Goal: Transaction & Acquisition: Purchase product/service

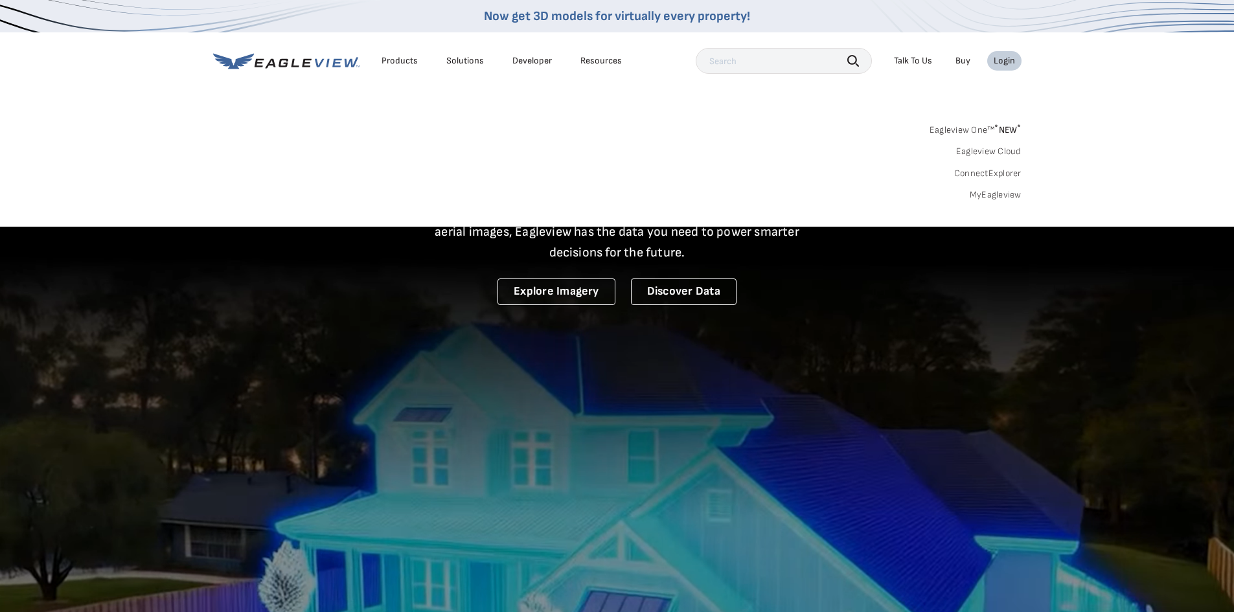
click at [978, 192] on link "MyEagleview" at bounding box center [995, 195] width 52 height 12
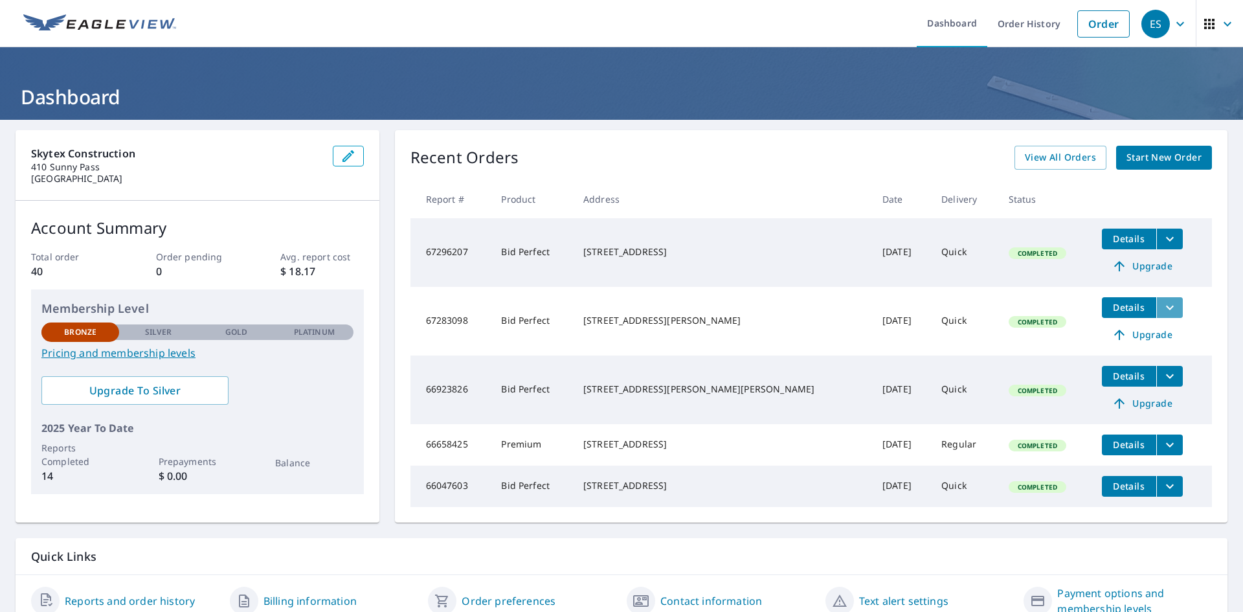
click at [1162, 304] on icon "filesDropdownBtn-67283098" at bounding box center [1170, 308] width 16 height 16
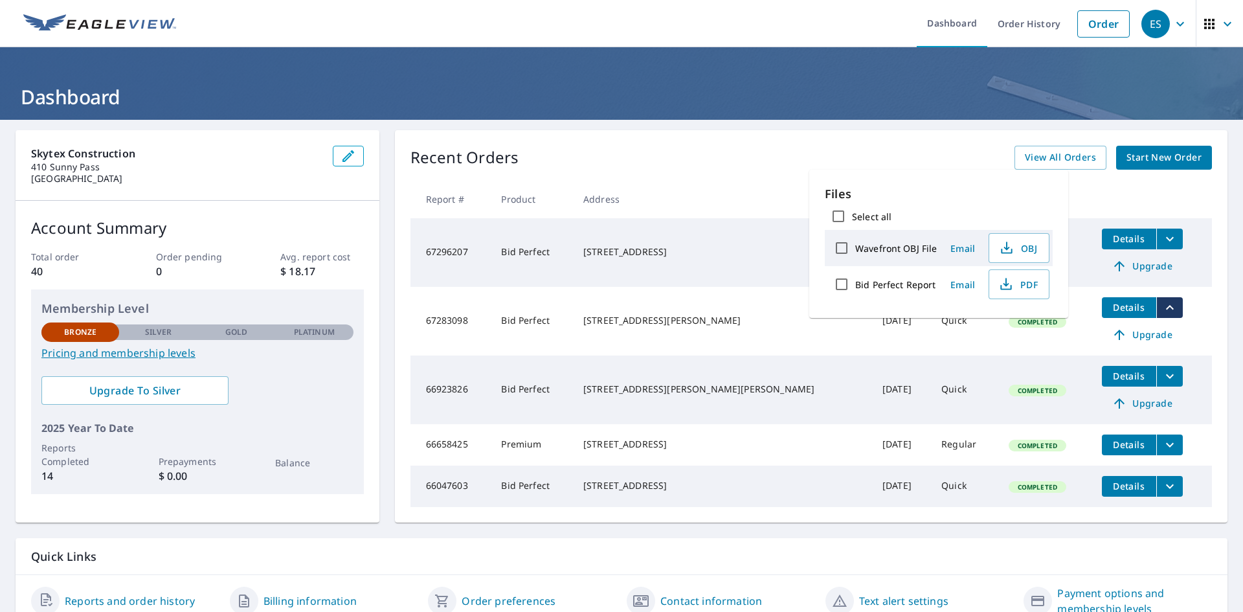
click at [1110, 303] on span "Details" at bounding box center [1129, 307] width 39 height 12
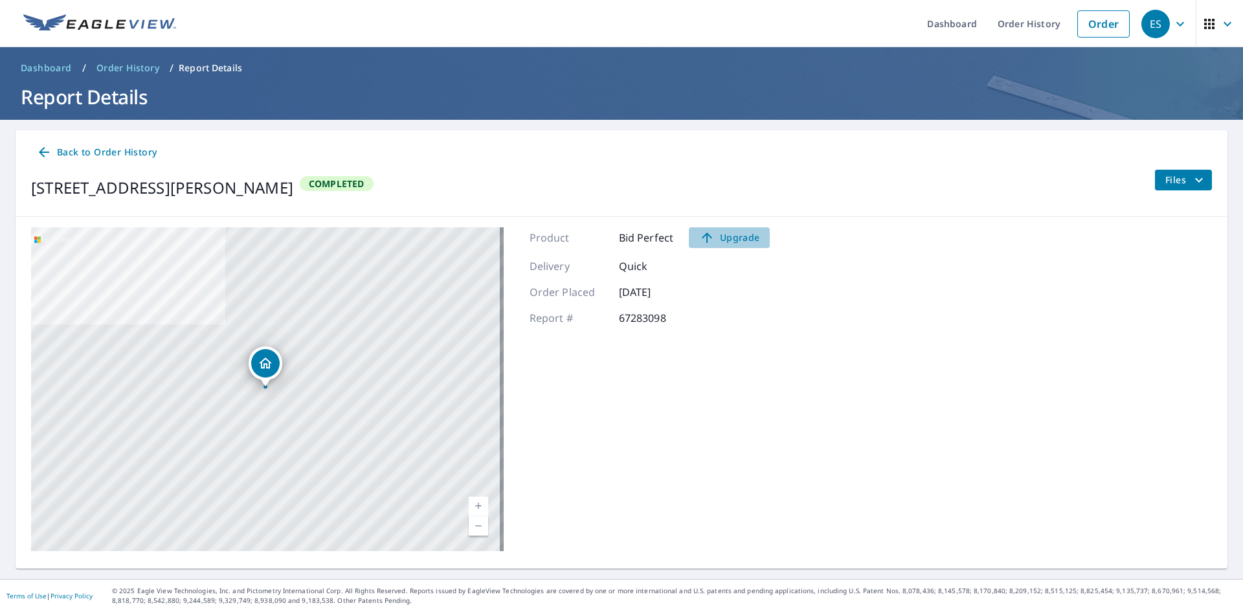
click at [708, 240] on icon at bounding box center [707, 238] width 16 height 16
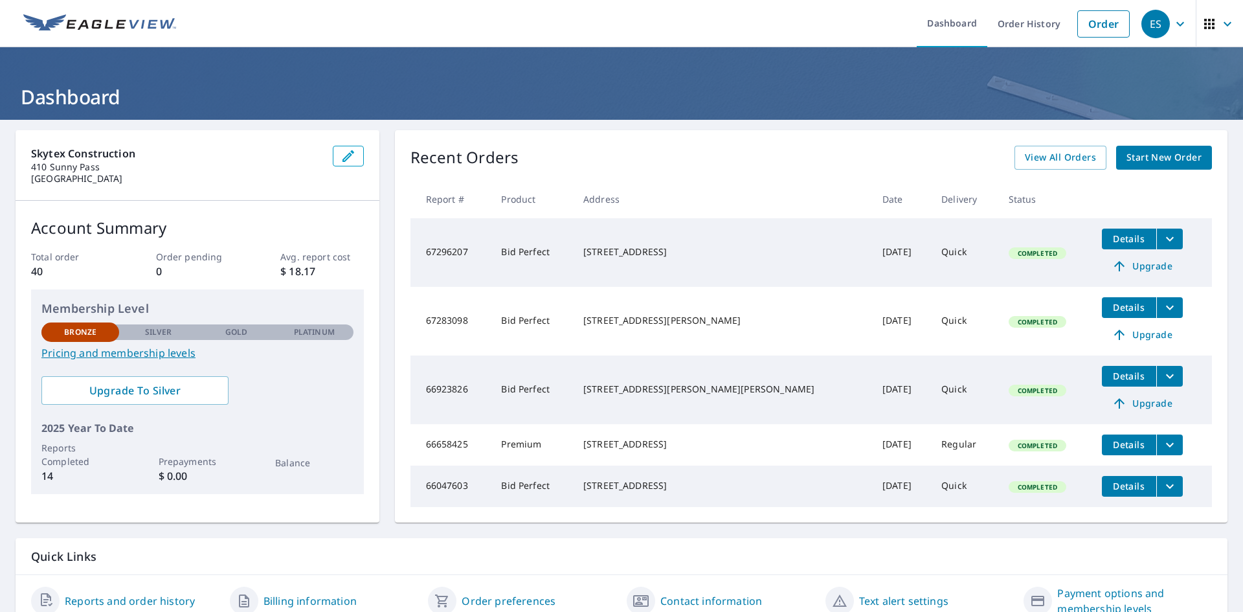
click at [607, 319] on td "[STREET_ADDRESS][PERSON_NAME]" at bounding box center [722, 321] width 299 height 69
click at [1115, 331] on span "Upgrade" at bounding box center [1142, 335] width 65 height 16
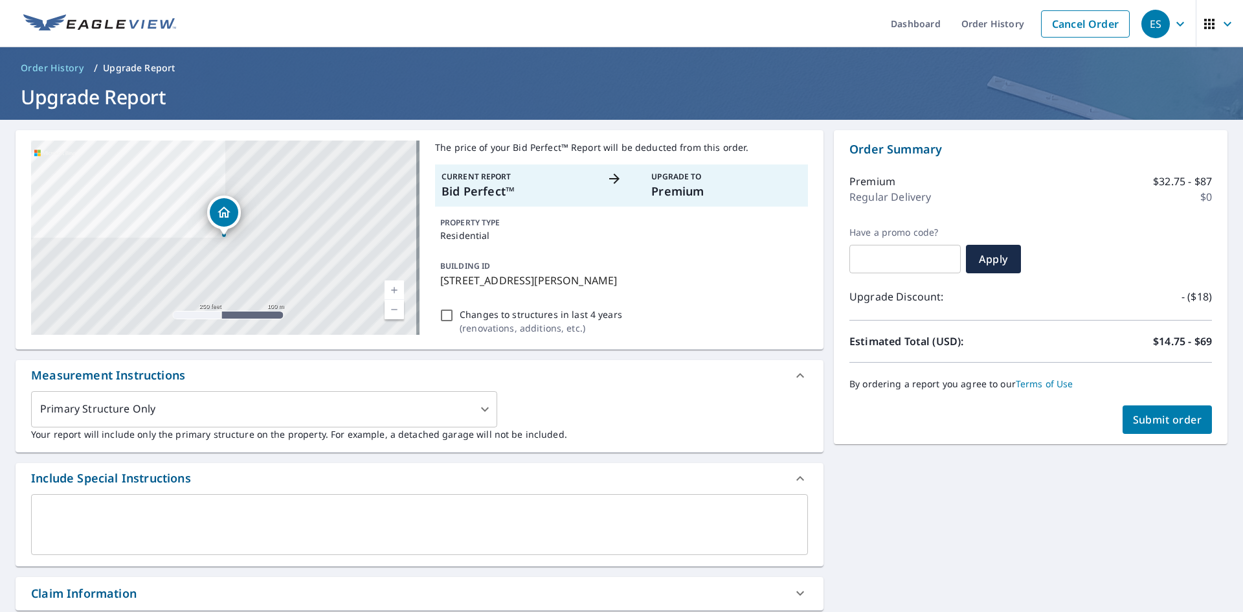
click at [696, 195] on p "Premium" at bounding box center [726, 191] width 150 height 17
click at [609, 181] on icon at bounding box center [615, 179] width 16 height 16
click at [1220, 23] on icon "button" at bounding box center [1228, 24] width 16 height 16
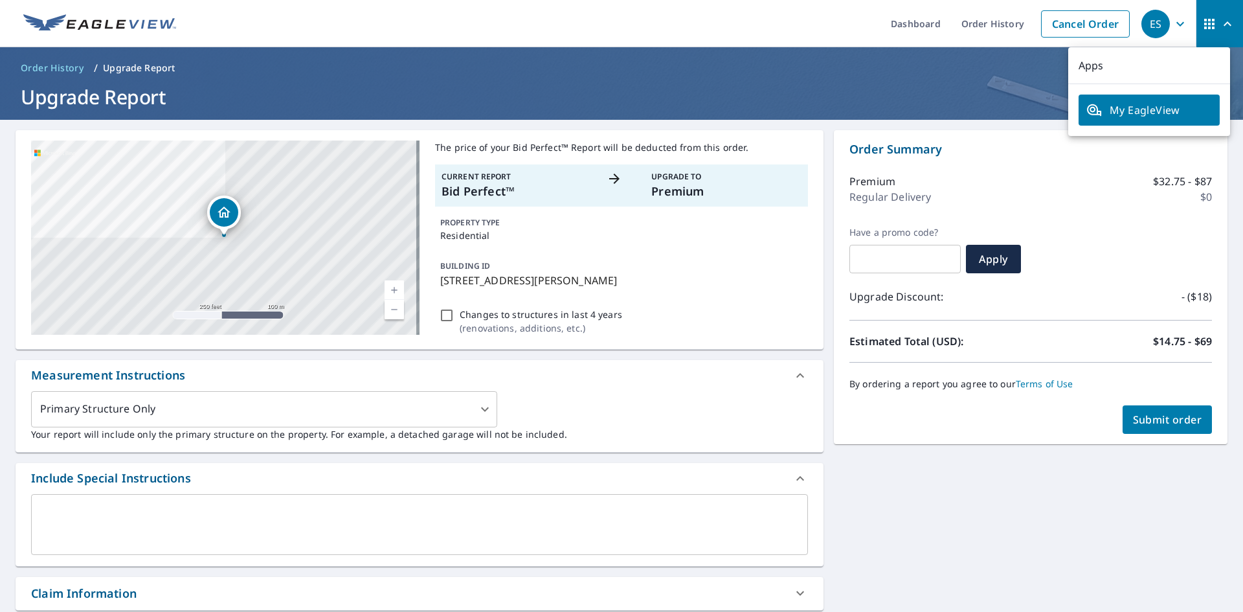
click at [998, 106] on h1 "Upgrade Report" at bounding box center [622, 97] width 1212 height 27
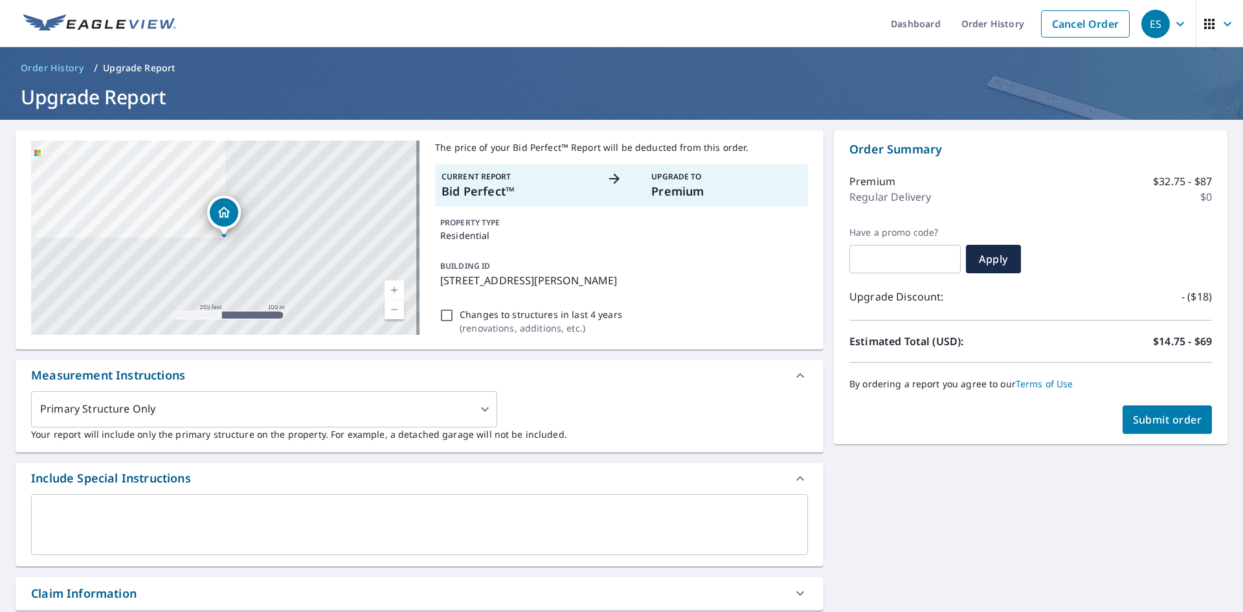
click at [1173, 18] on icon "button" at bounding box center [1181, 24] width 16 height 16
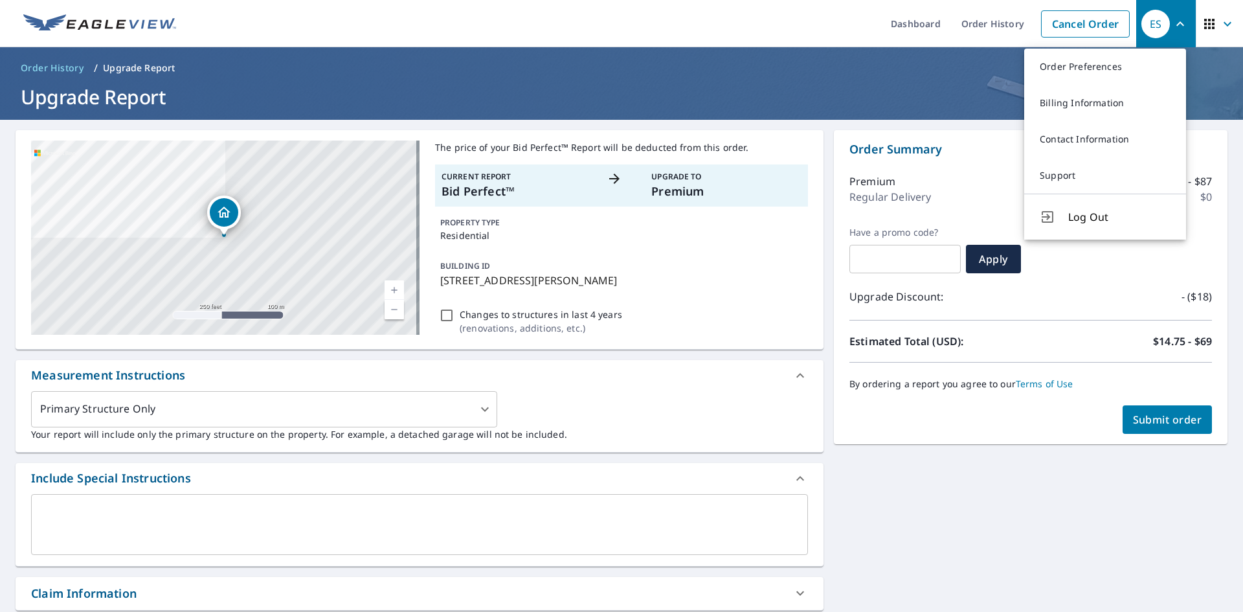
click at [862, 61] on ol "Order History / Upgrade Report" at bounding box center [622, 68] width 1212 height 21
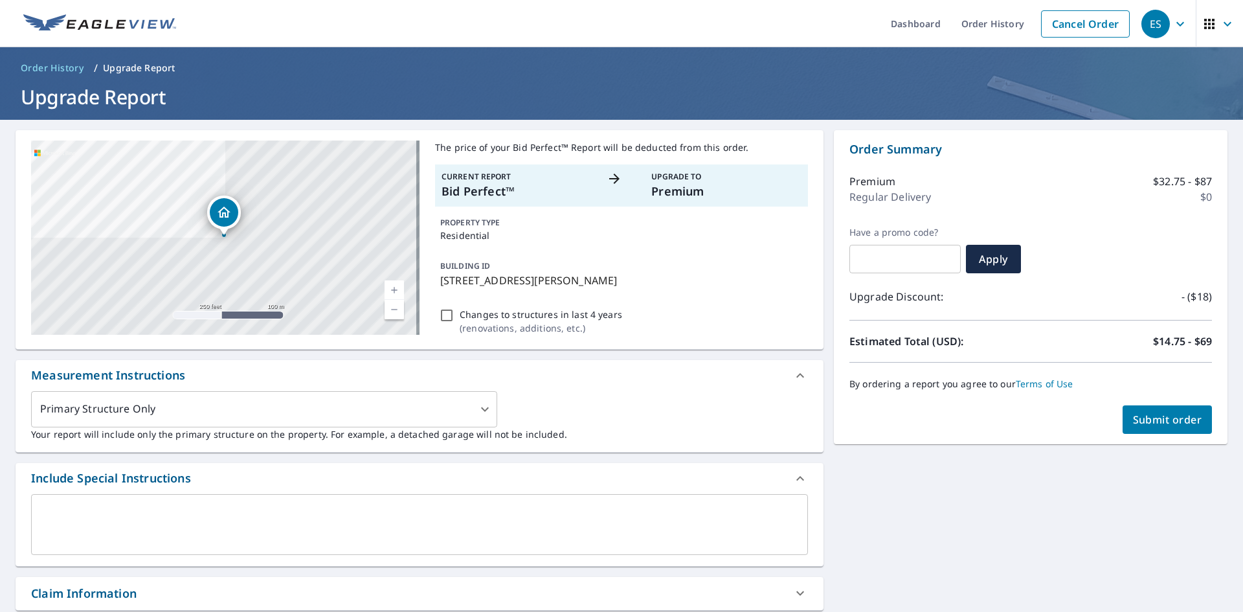
click at [221, 225] on div "Dropped pin, building 1, Residential property, 220 Englehart Rd San Antonio, TX…" at bounding box center [224, 212] width 28 height 28
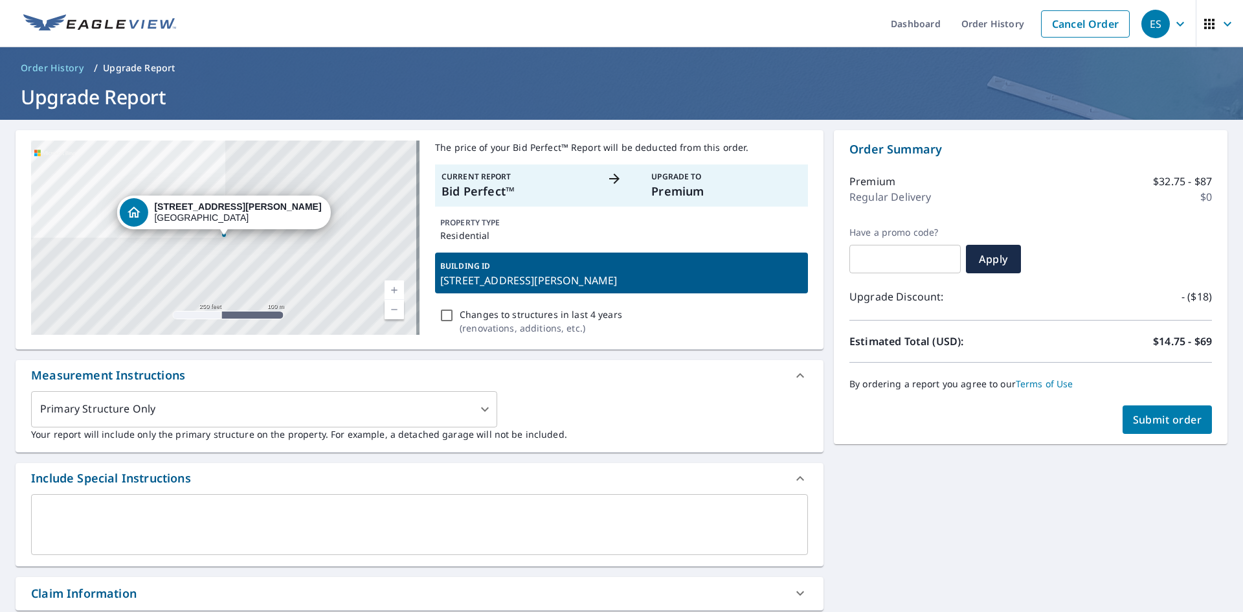
click at [220, 214] on div "[STREET_ADDRESS][PERSON_NAME]" at bounding box center [237, 212] width 167 height 22
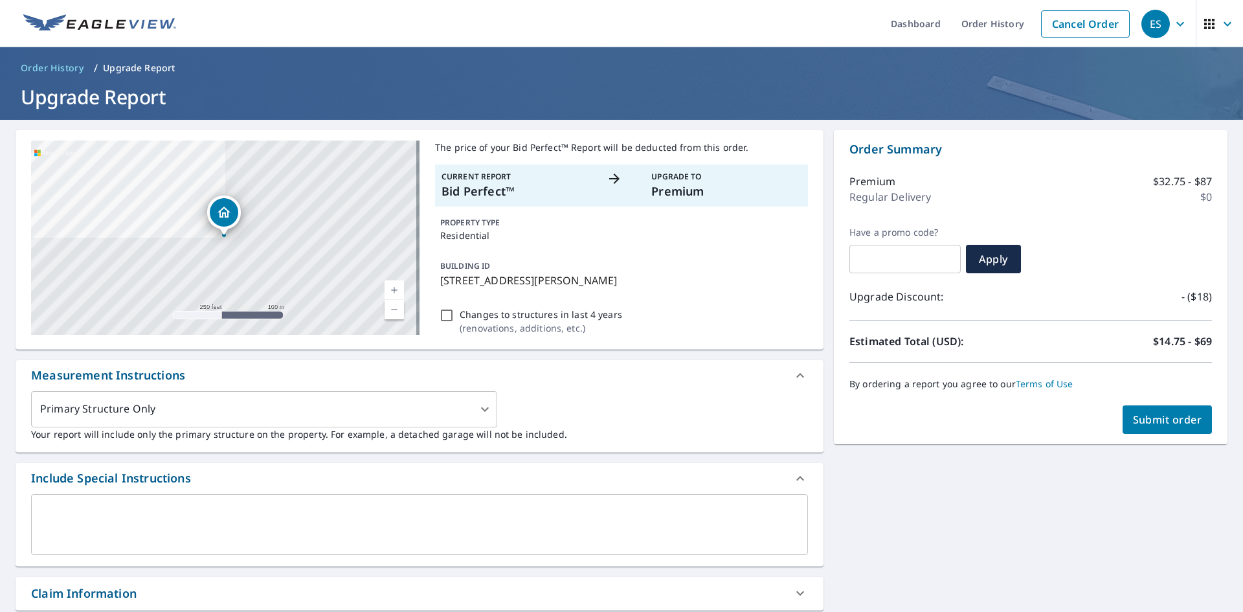
click at [220, 214] on icon "Dropped pin, building 1, Residential property, 220 Englehart Rd San Antonio, TX…" at bounding box center [224, 212] width 13 height 11
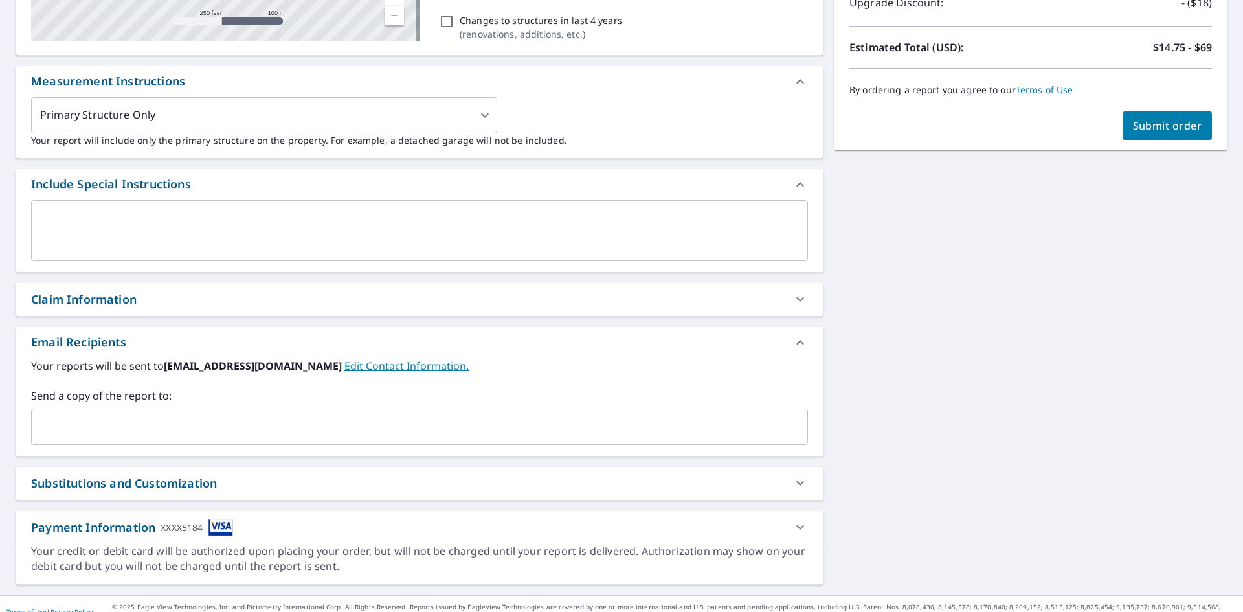
scroll to position [310, 0]
